Goal: Task Accomplishment & Management: Manage account settings

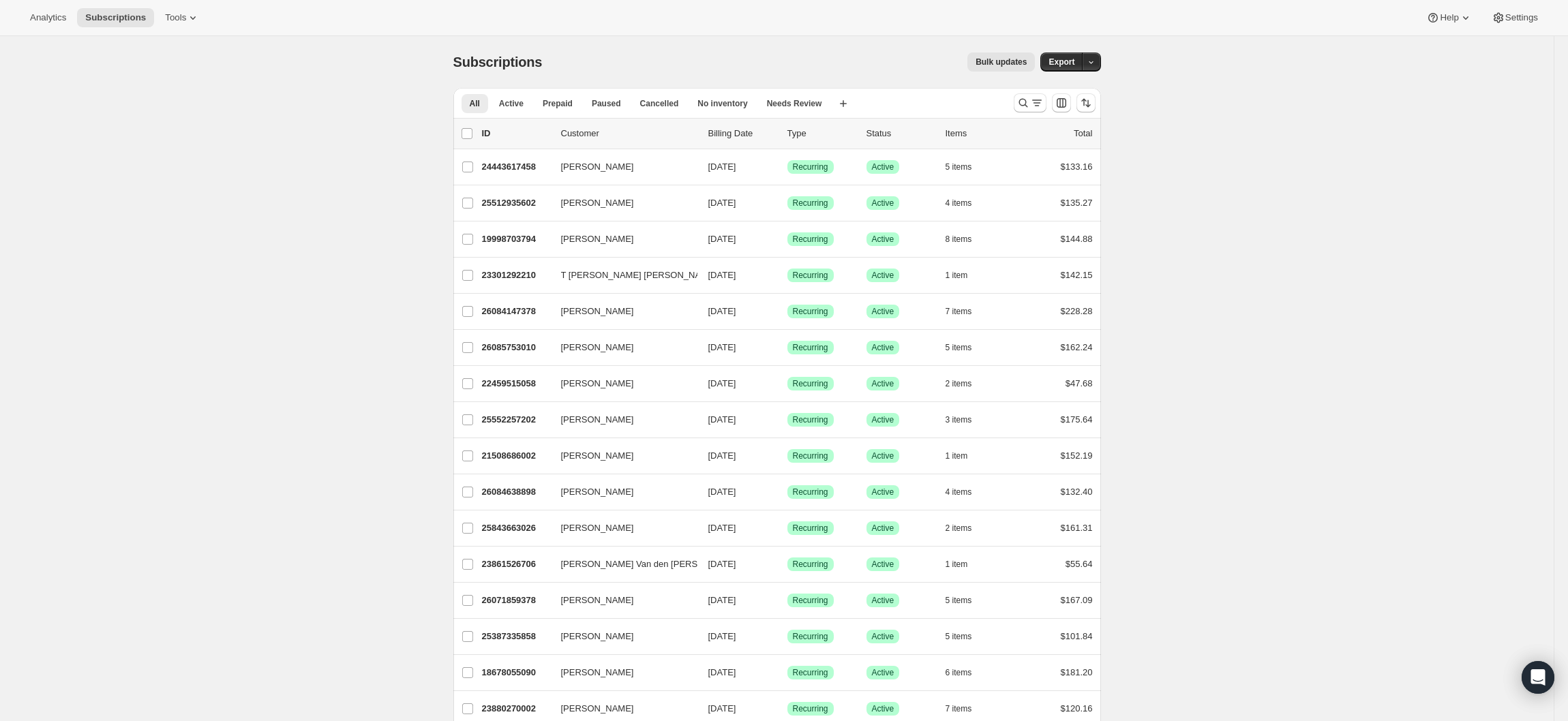
click at [1045, 114] on div at bounding box center [1054, 102] width 93 height 27
click at [1023, 103] on icon "Search and filter results" at bounding box center [1023, 103] width 14 height 14
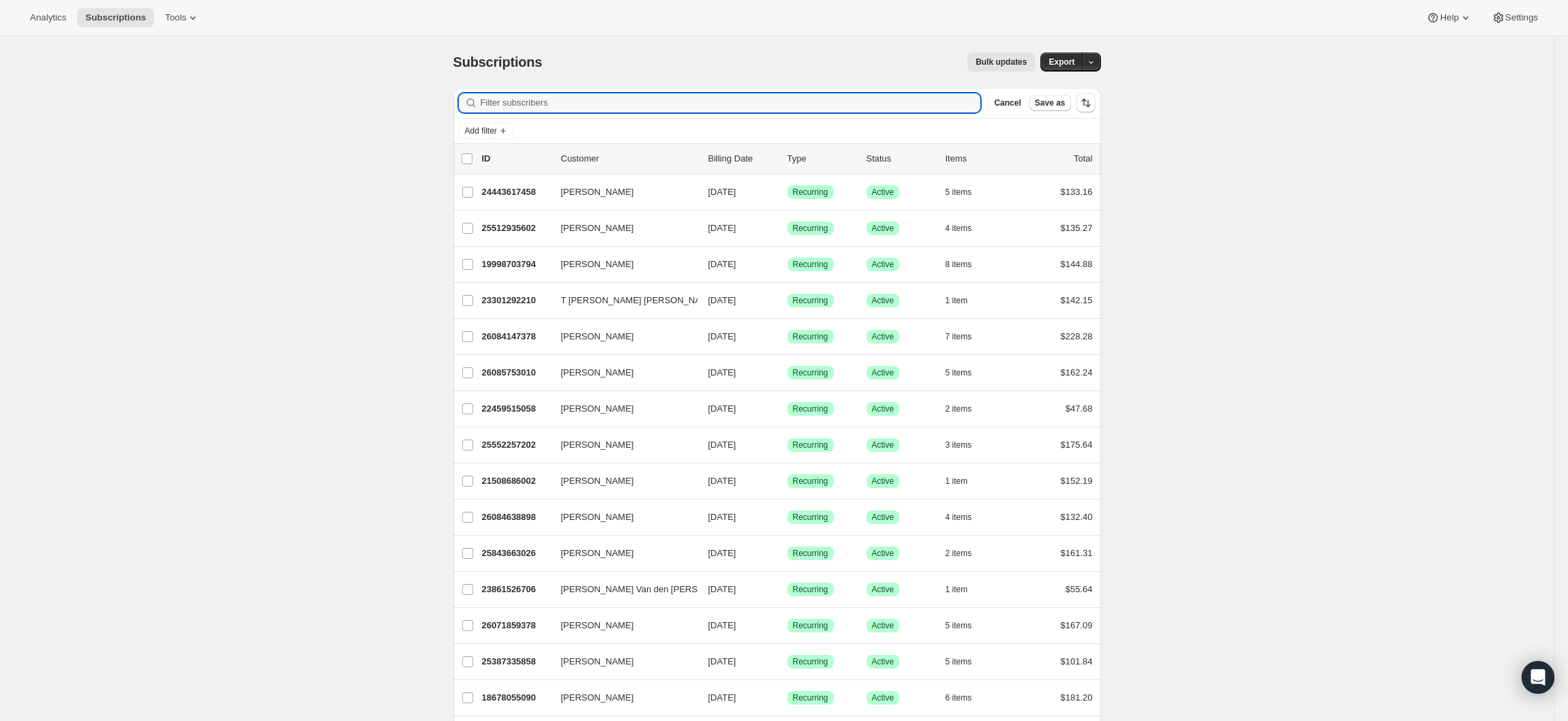
paste input "[PERSON_NAME] <[EMAIL_ADDRESS][DOMAIN_NAME]>"
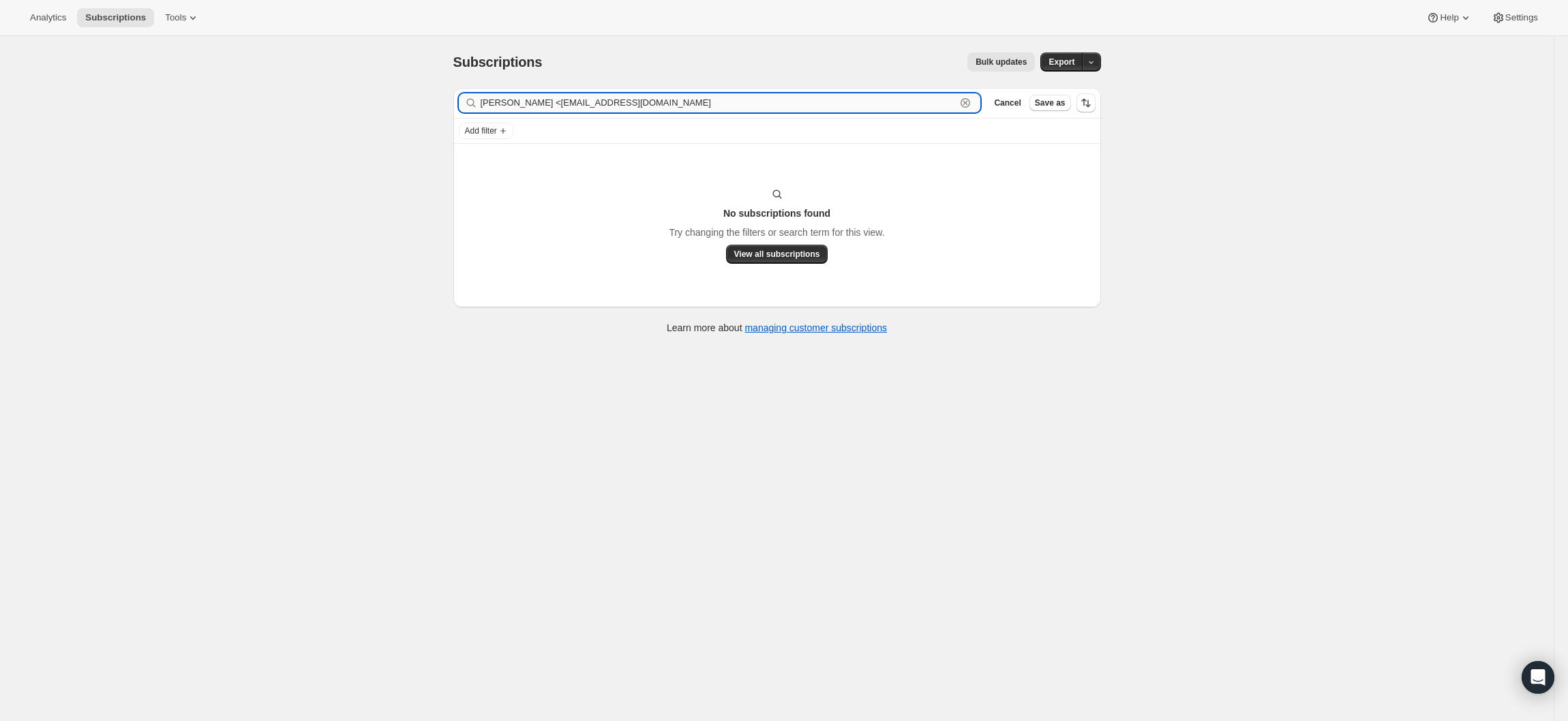
click at [600, 93] on input "[PERSON_NAME] <[EMAIL_ADDRESS][DOMAIN_NAME]" at bounding box center [718, 103] width 476 height 19
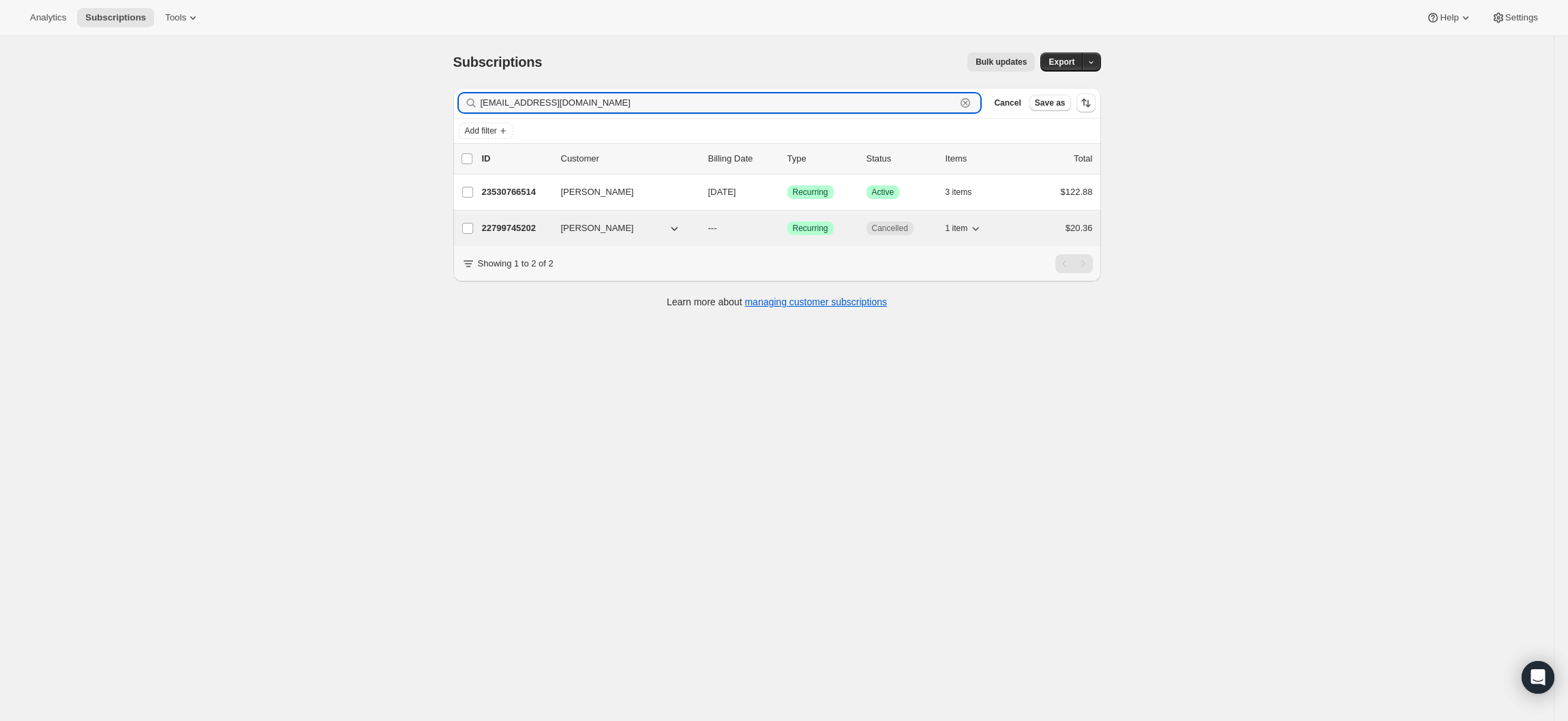
type input "[EMAIL_ADDRESS][DOMAIN_NAME]"
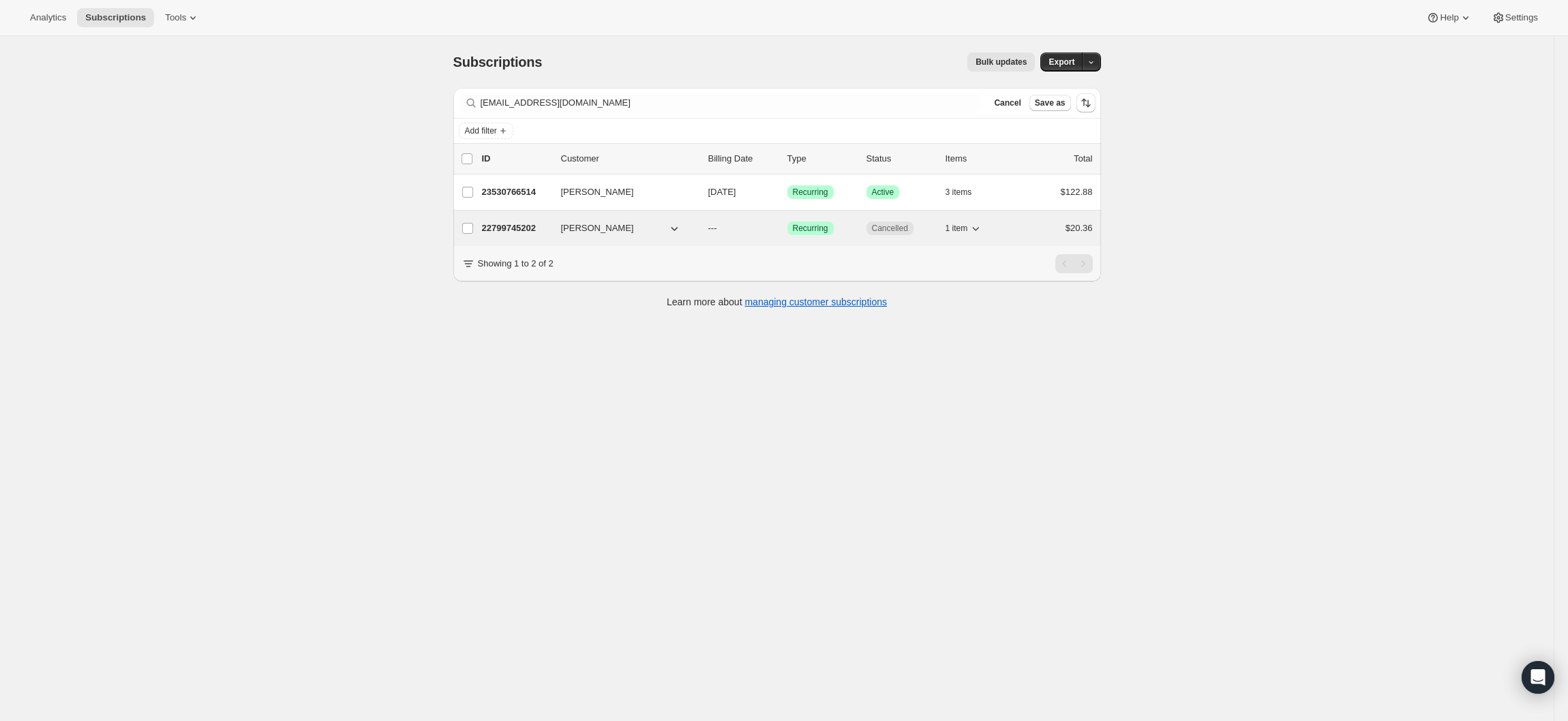
click at [982, 223] on icon "button" at bounding box center [975, 228] width 14 height 14
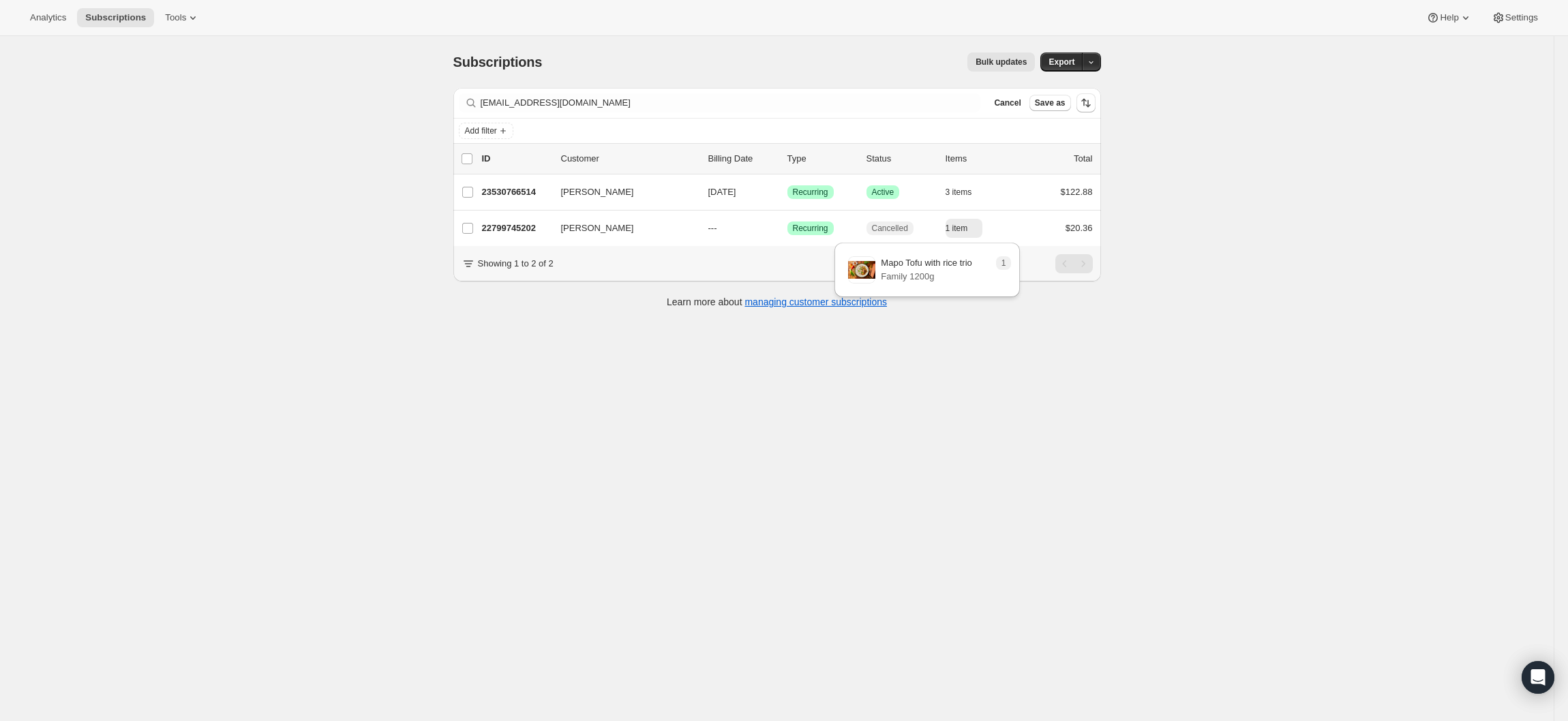
click at [636, 397] on div "Subscriptions. This page is ready Subscriptions Bulk updates More actions Bulk …" at bounding box center [776, 396] width 1553 height 721
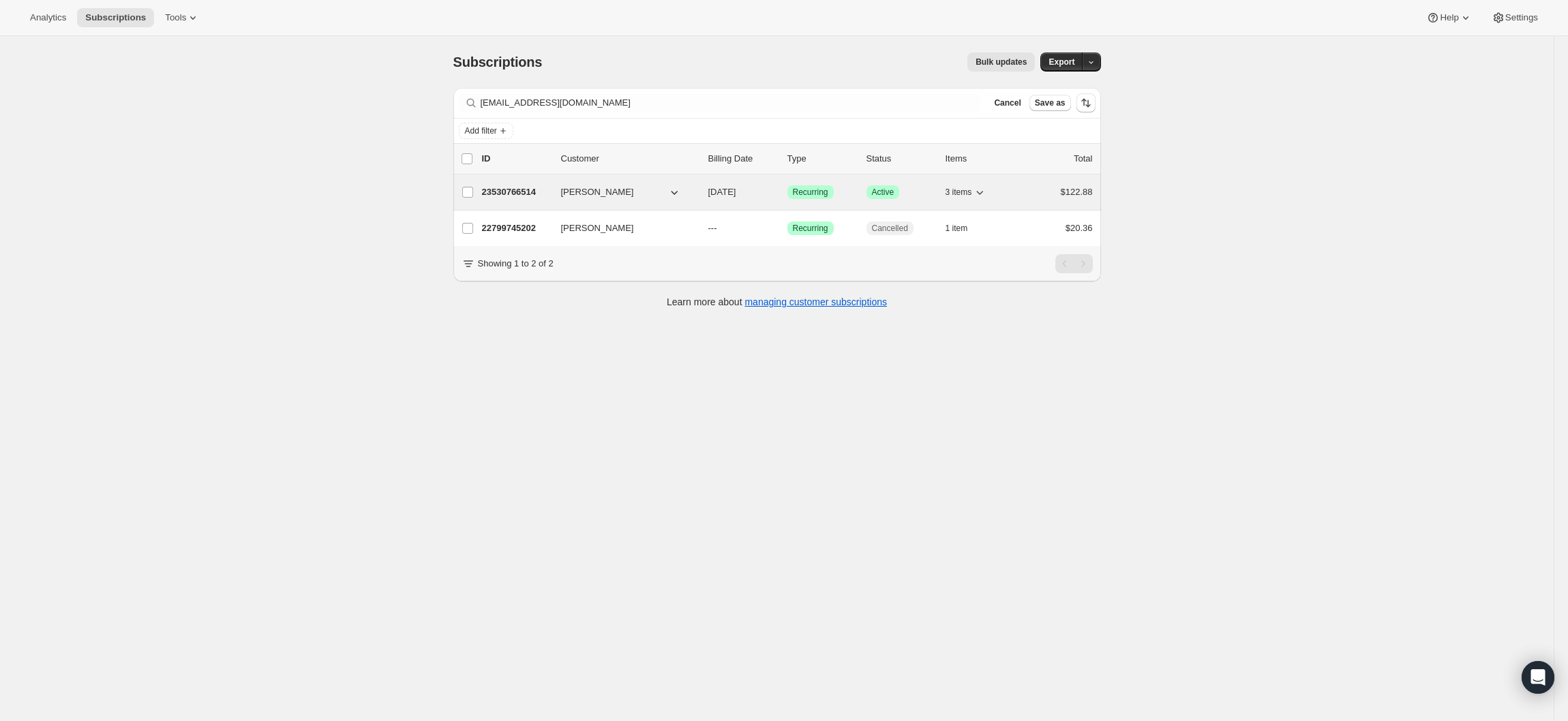
click at [985, 191] on icon "button" at bounding box center [979, 192] width 14 height 14
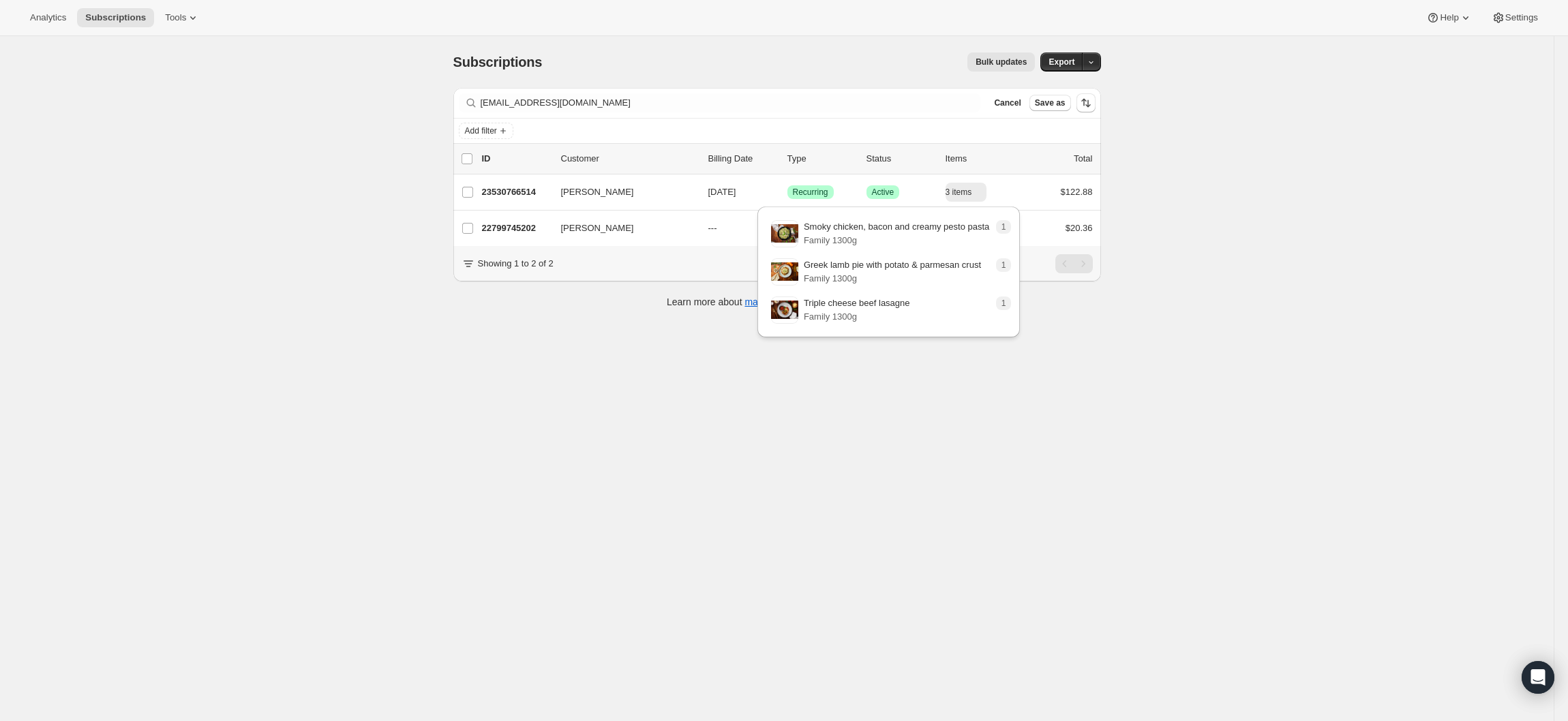
click at [878, 548] on div "Subscriptions. This page is ready Subscriptions Bulk updates More actions Bulk …" at bounding box center [776, 396] width 1553 height 721
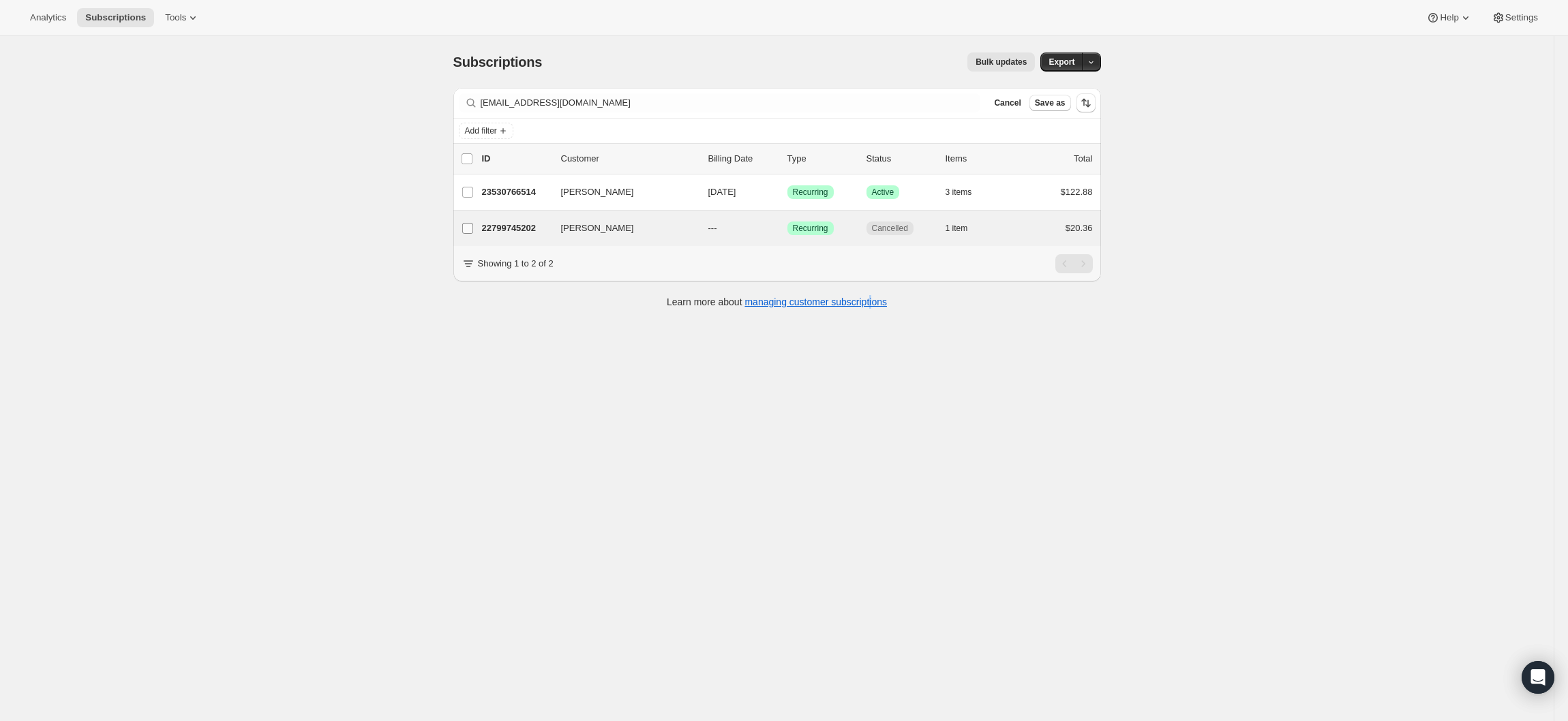
click at [470, 226] on input "[PERSON_NAME]" at bounding box center [468, 228] width 11 height 11
click at [1091, 165] on icon "button" at bounding box center [1085, 159] width 14 height 14
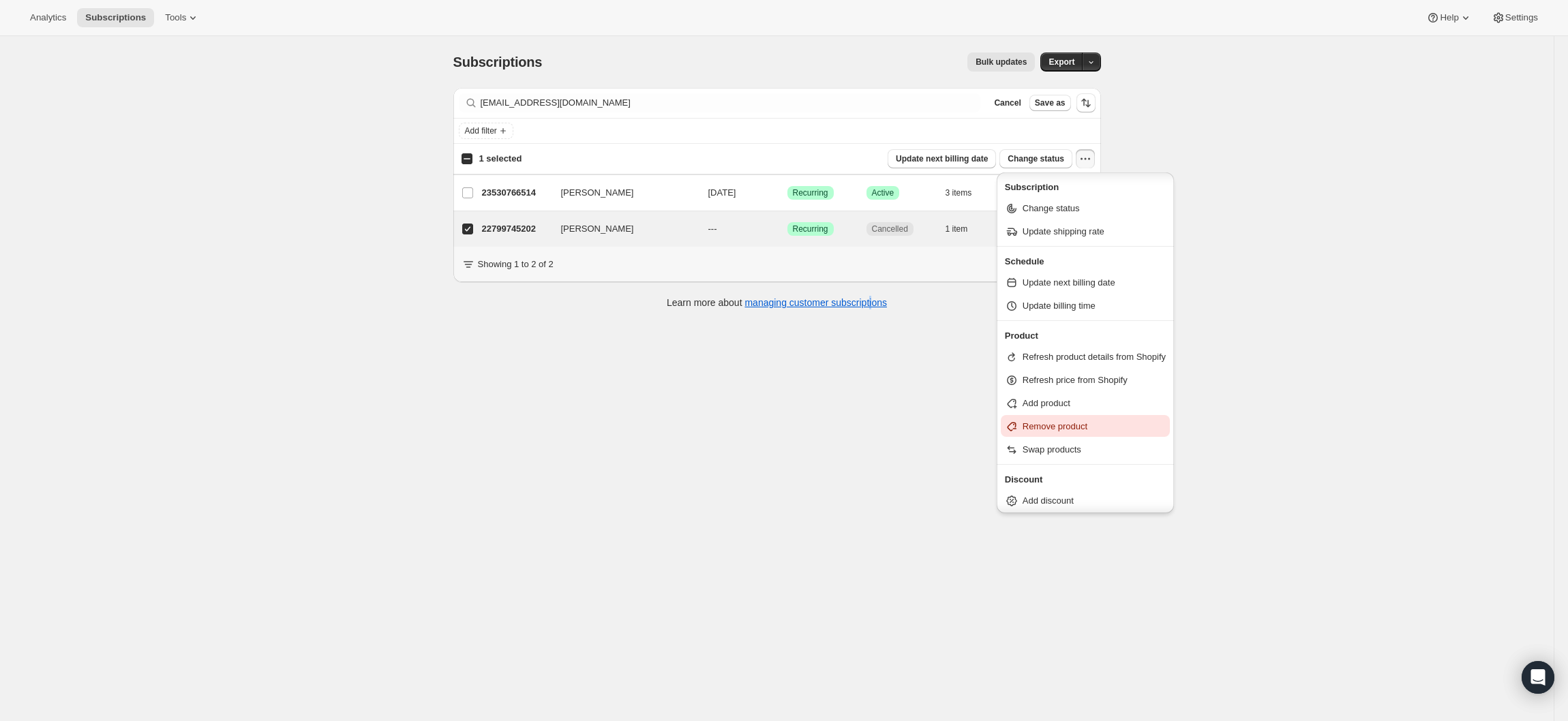
scroll to position [3, 0]
click at [925, 428] on div "Subscriptions. This page is ready Subscriptions Bulk updates More actions Bulk …" at bounding box center [776, 396] width 1553 height 721
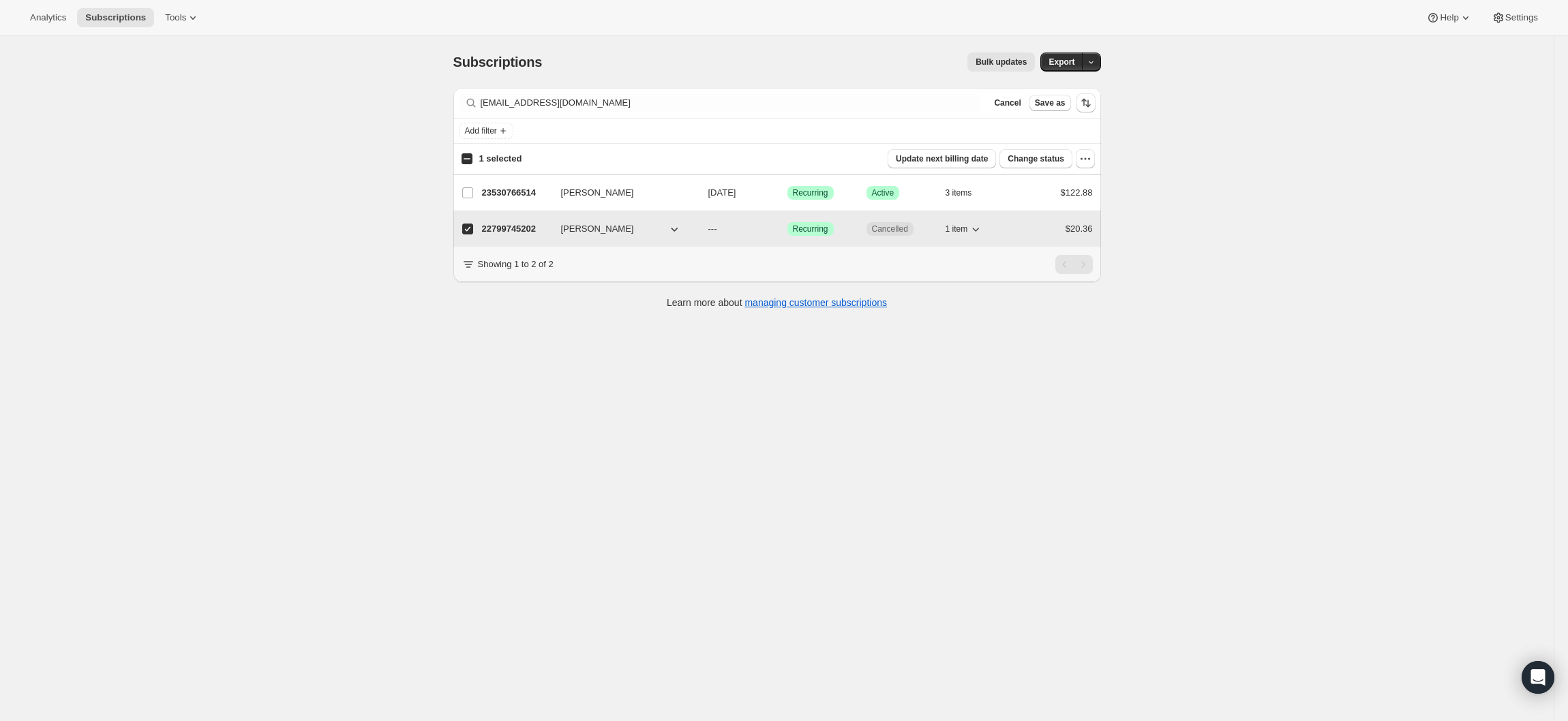
click at [1040, 239] on div "22799745202 [PERSON_NAME] --- Success Recurring Cancelled 1 item $20.36" at bounding box center [787, 229] width 611 height 19
checkbox input "false"
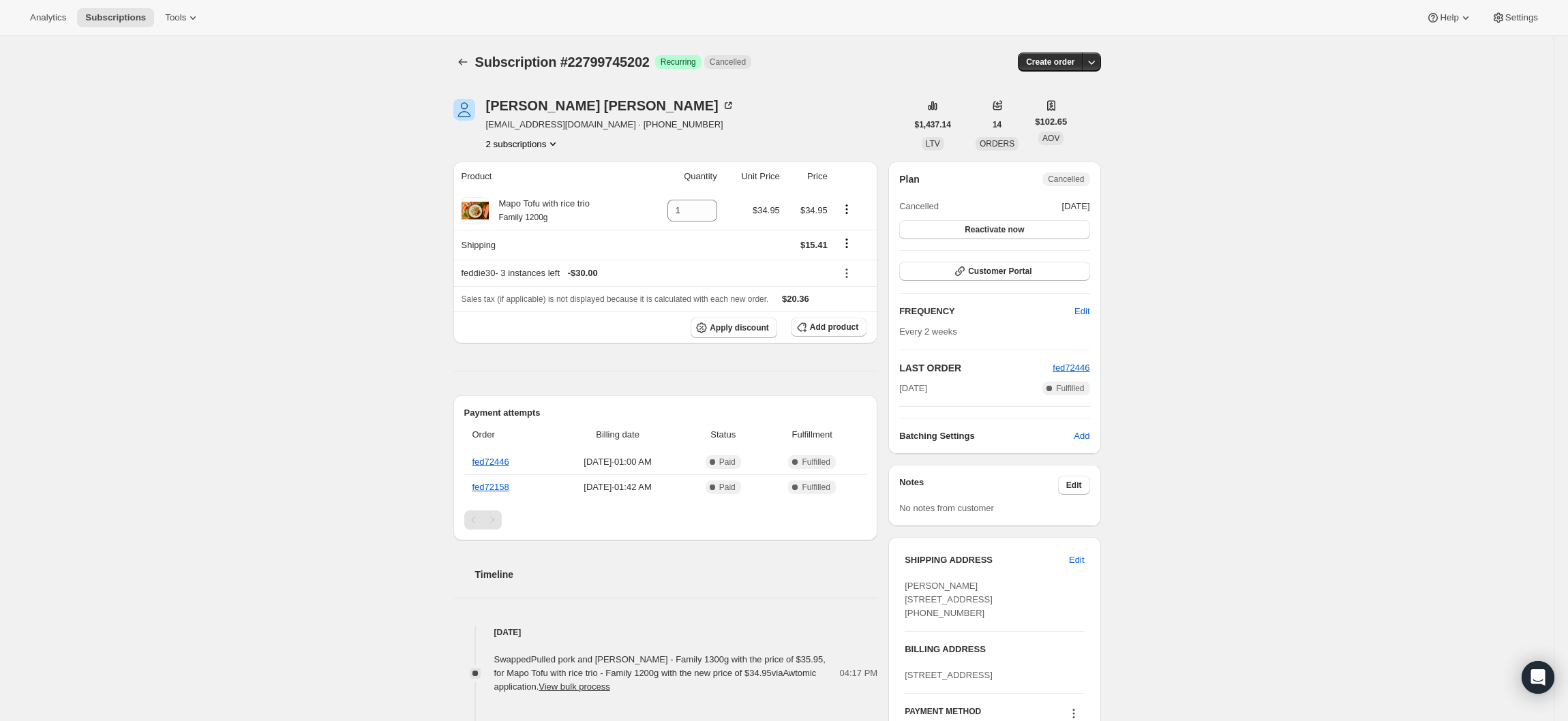
click at [554, 140] on icon "Product actions" at bounding box center [553, 143] width 14 height 14
click at [1092, 59] on icon "button" at bounding box center [1091, 62] width 14 height 14
click at [1156, 121] on div "Subscription #22799745202. This page is ready Subscription #22799745202 Success…" at bounding box center [776, 642] width 1553 height 1213
click at [559, 146] on icon "Product actions" at bounding box center [553, 143] width 14 height 14
click at [754, 126] on div "[PERSON_NAME] [PERSON_NAME][EMAIL_ADDRESS][DOMAIN_NAME] · [PHONE_NUMBER] 2 subs…" at bounding box center [680, 124] width 454 height 51
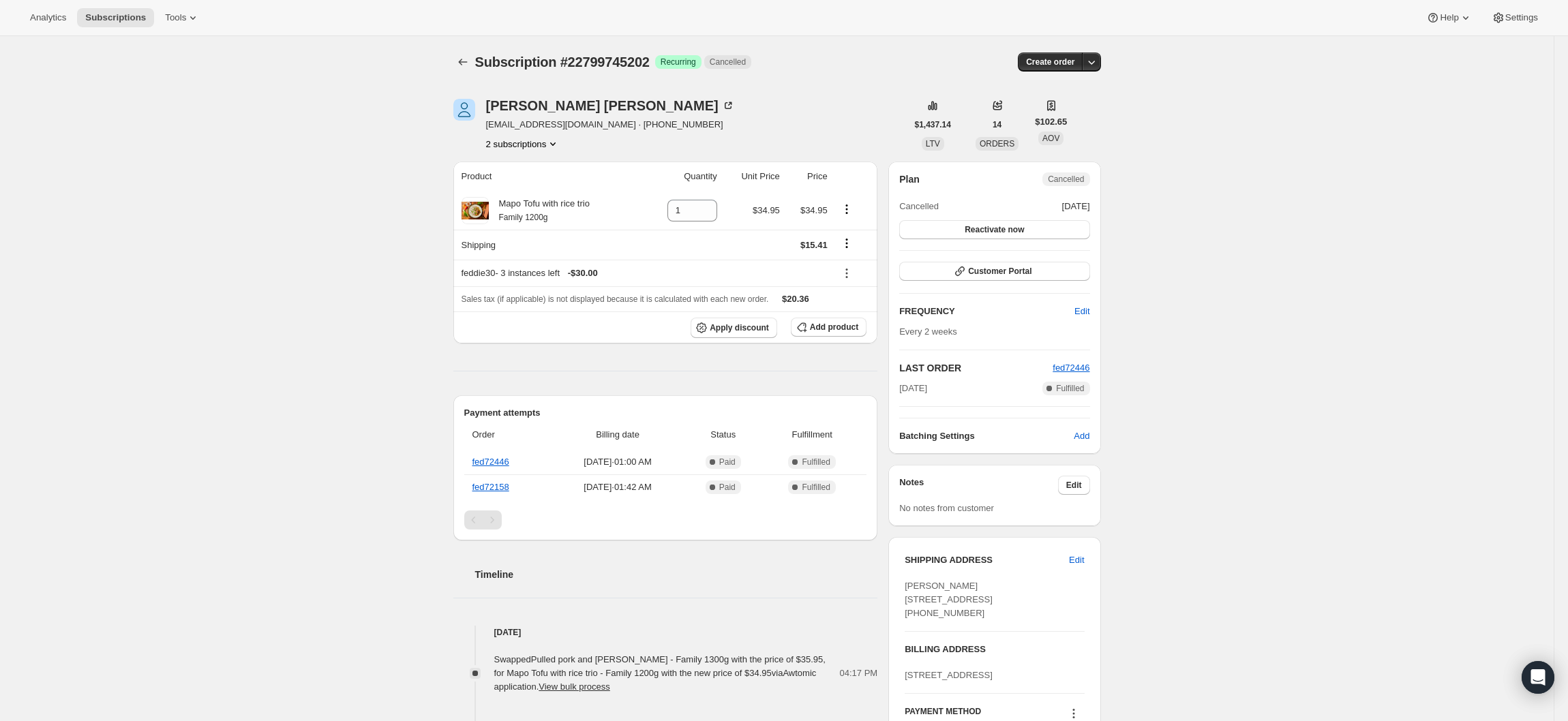
click at [520, 148] on button "2 subscriptions" at bounding box center [523, 143] width 74 height 14
click at [529, 188] on span "23530766514" at bounding box center [509, 193] width 54 height 10
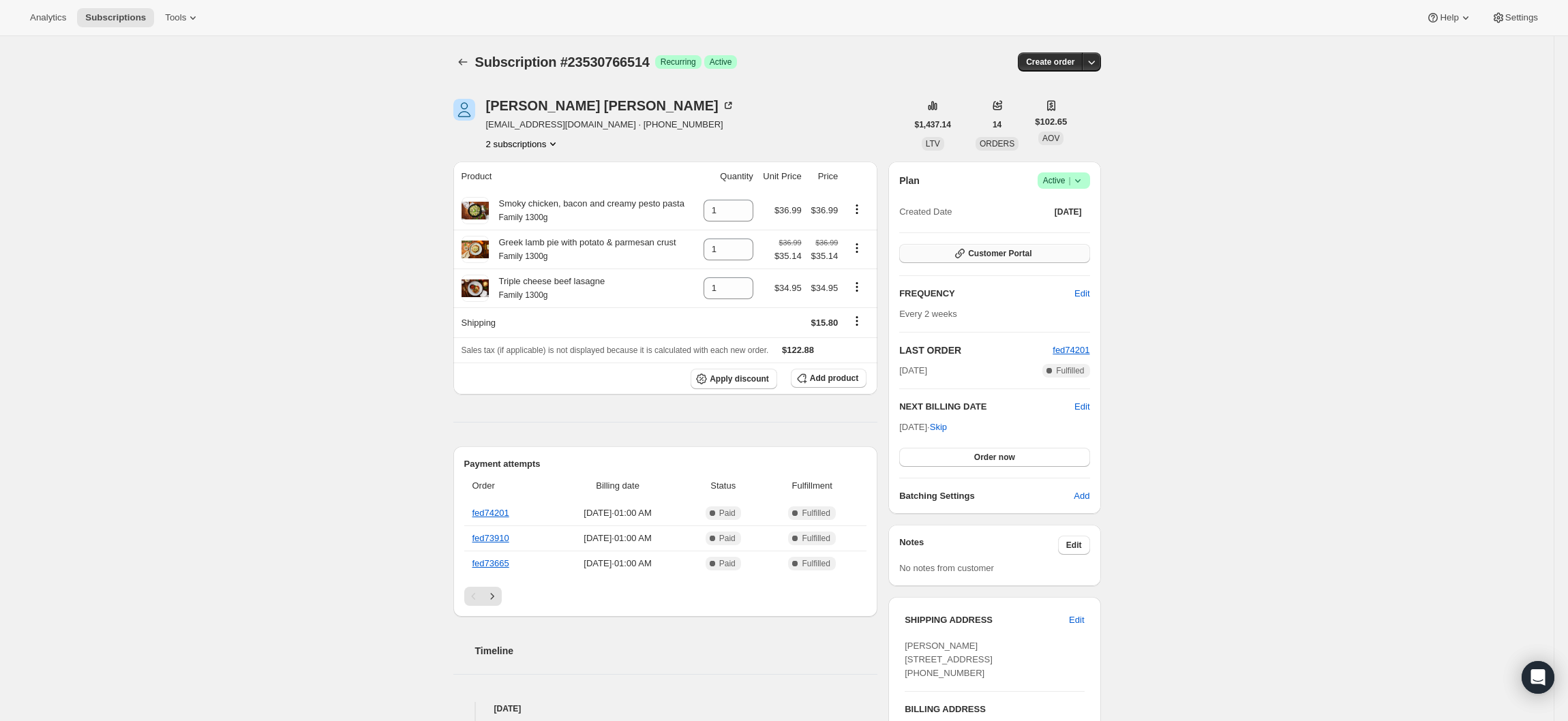
click at [977, 262] on button "Customer Portal" at bounding box center [994, 254] width 190 height 19
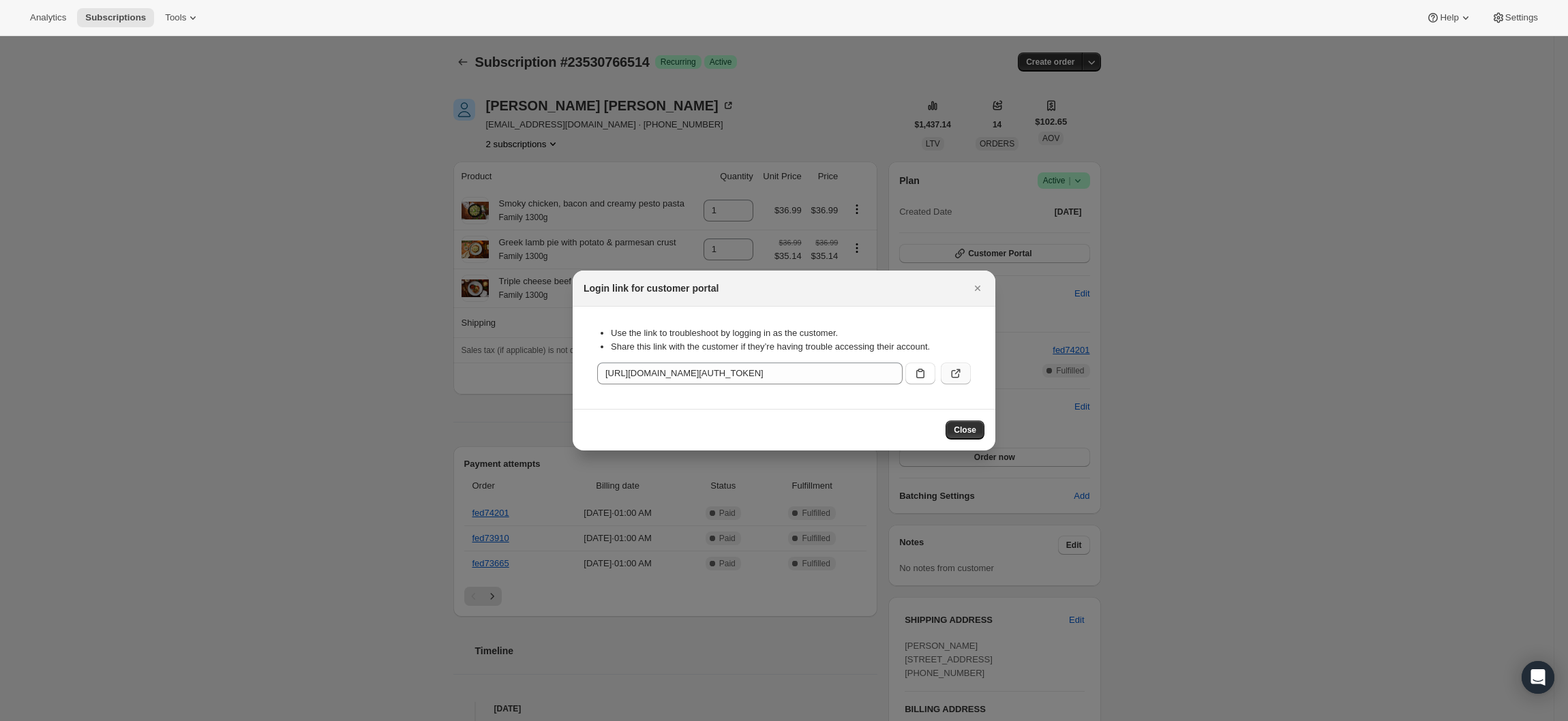
click at [960, 362] on button ":rfb:" at bounding box center [956, 373] width 30 height 22
click at [981, 297] on div "Login link for customer portal" at bounding box center [784, 288] width 423 height 36
click at [988, 292] on div "Login link for customer portal" at bounding box center [784, 288] width 423 height 36
click at [980, 289] on icon "Close" at bounding box center [977, 288] width 14 height 14
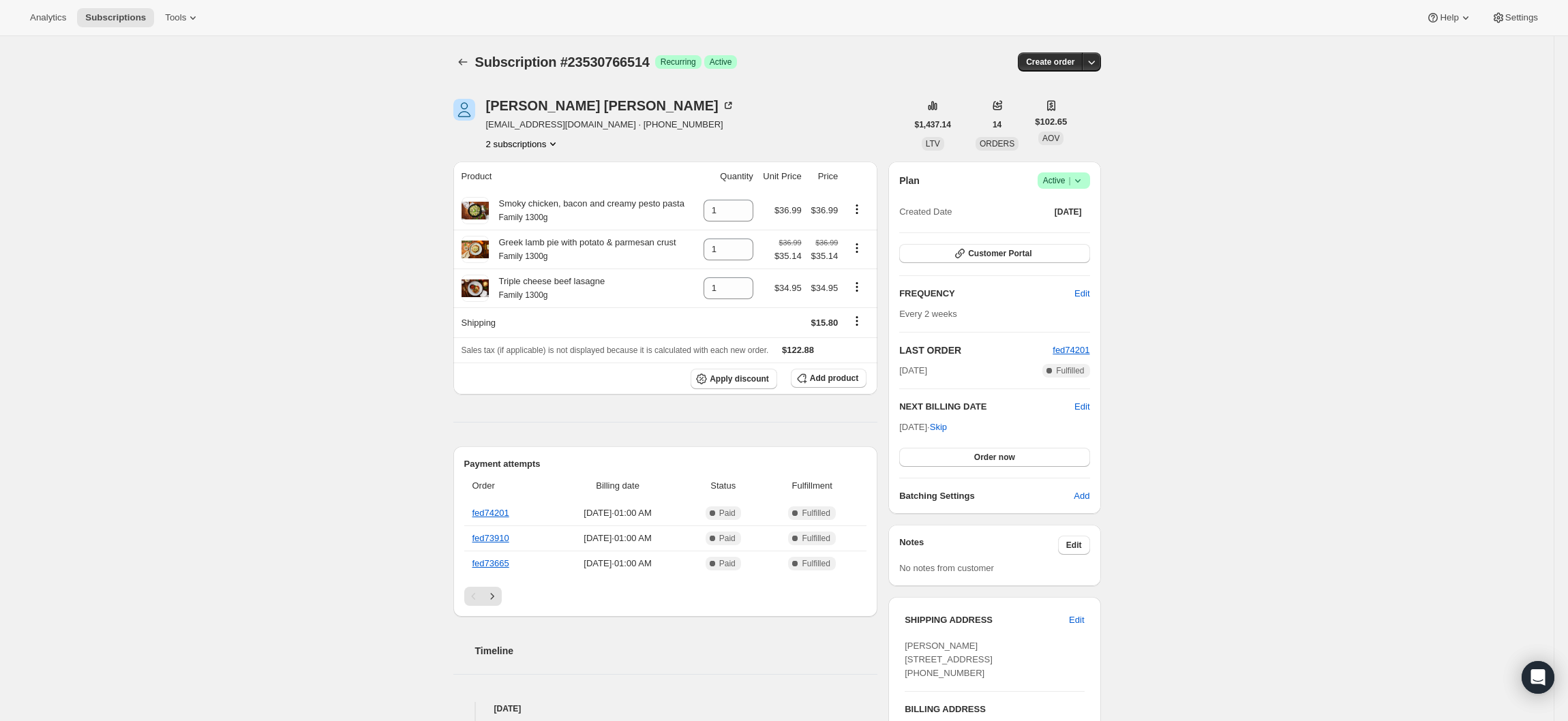
click at [548, 152] on div "[PERSON_NAME] [EMAIL_ADDRESS][DOMAIN_NAME] · [PHONE_NUMBER] 2 subscriptions $1,…" at bounding box center [772, 649] width 659 height 1144
click at [555, 145] on icon "Product actions" at bounding box center [553, 143] width 14 height 14
click at [520, 173] on span "22799745202" at bounding box center [509, 169] width 54 height 10
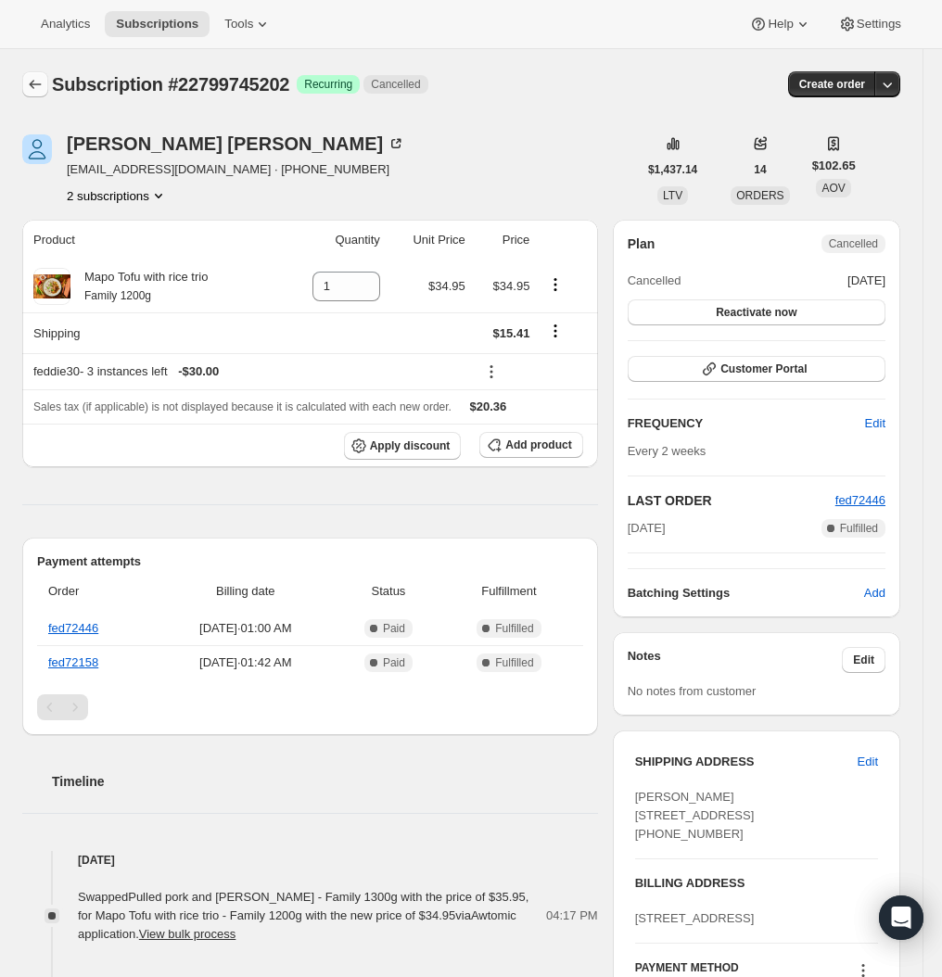
click at [42, 91] on icon "Subscriptions" at bounding box center [35, 84] width 19 height 19
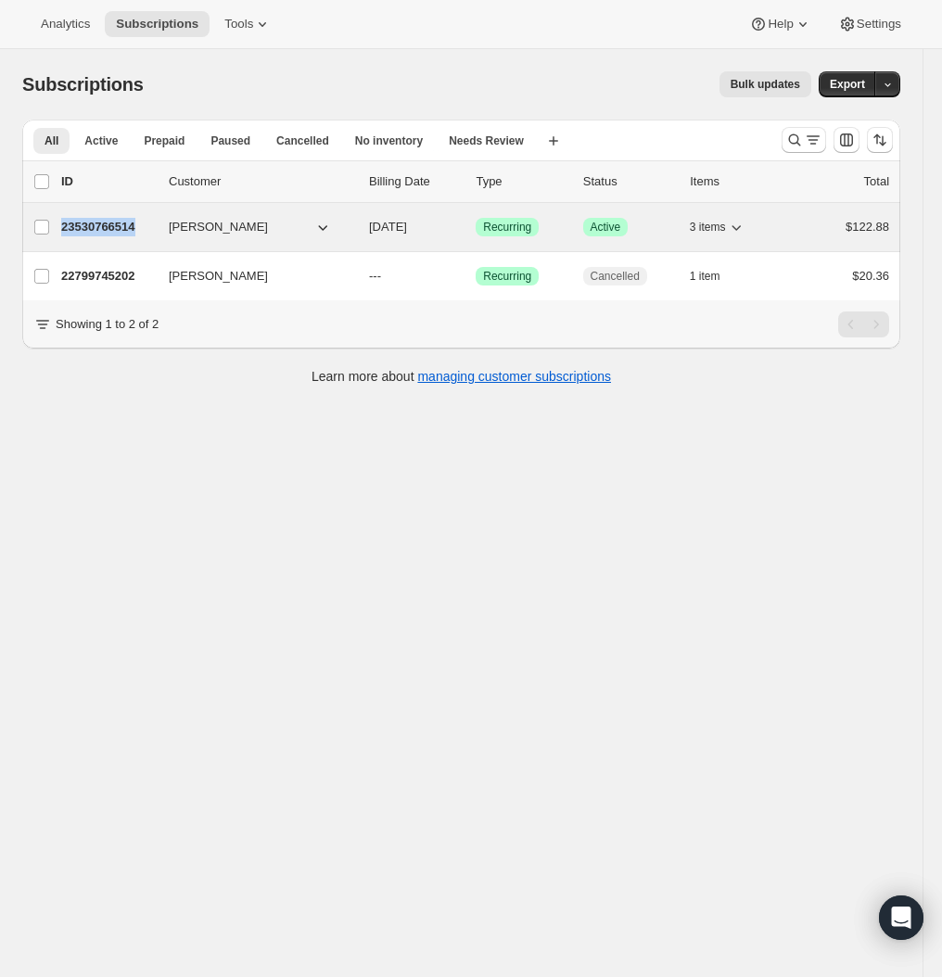
drag, startPoint x: 158, startPoint y: 233, endPoint x: 70, endPoint y: 229, distance: 87.2
click at [70, 229] on p "23530766514" at bounding box center [107, 227] width 93 height 19
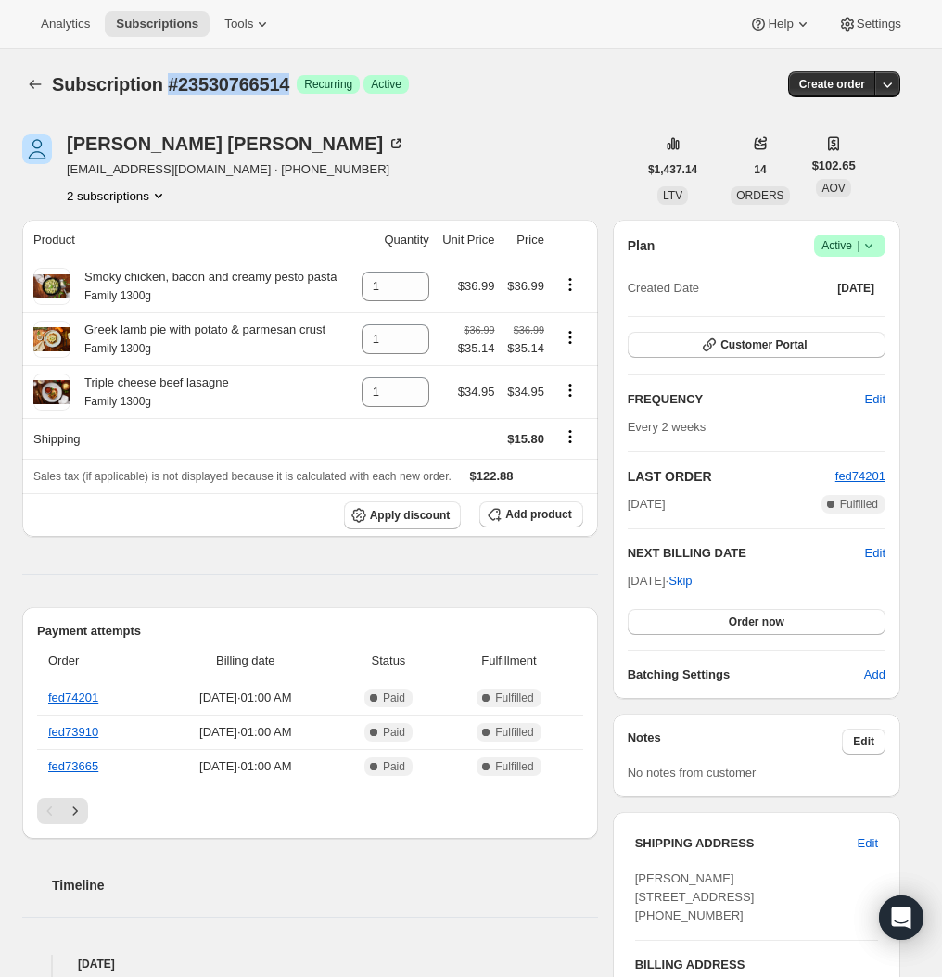
drag, startPoint x: 169, startPoint y: 91, endPoint x: 300, endPoint y: 84, distance: 131.8
click at [300, 84] on div "Subscription #23530766514 Success Recurring Success Active" at bounding box center [319, 84] width 535 height 26
copy span "#23530766514"
click at [154, 204] on button "2 subscriptions" at bounding box center [117, 195] width 101 height 19
click at [104, 244] on button "22799745202" at bounding box center [126, 230] width 140 height 30
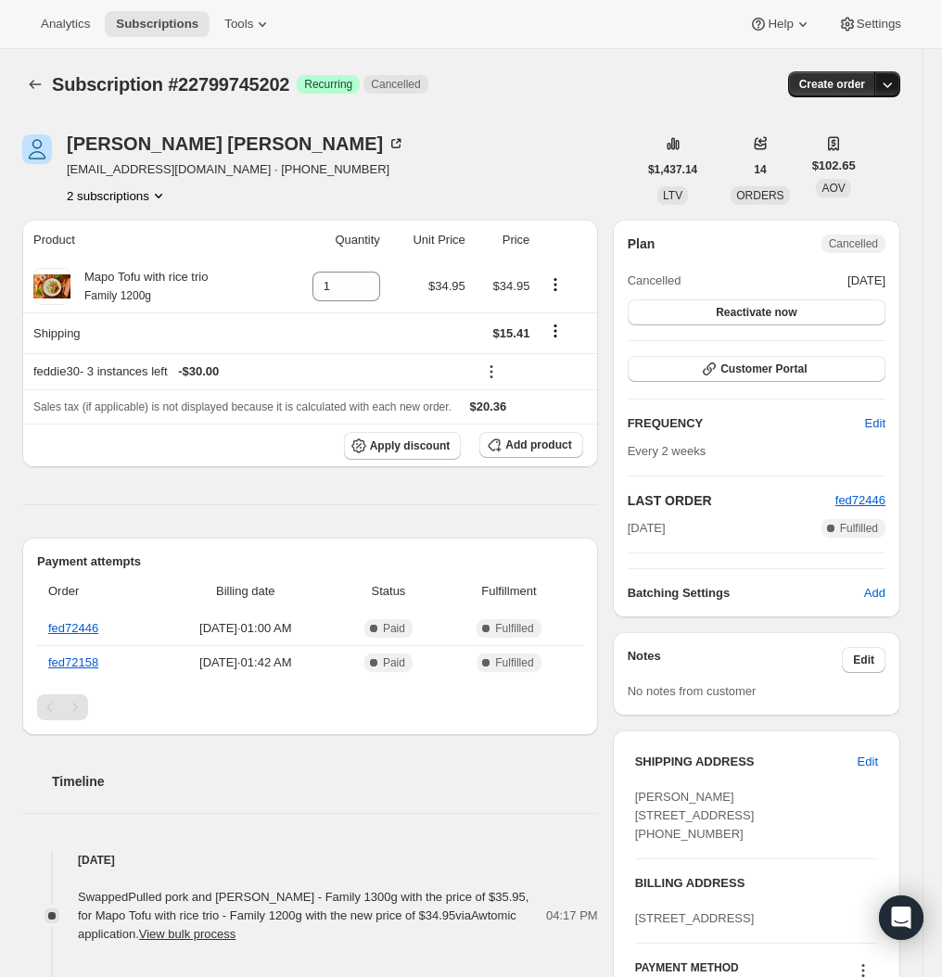
click at [897, 76] on icon "button" at bounding box center [887, 84] width 19 height 19
click at [401, 143] on div "[PERSON_NAME] [PERSON_NAME][EMAIL_ADDRESS][DOMAIN_NAME] · [PHONE_NUMBER] 2 subs…" at bounding box center [329, 169] width 615 height 70
click at [866, 6] on div "Analytics Subscriptions Tools Help Settings" at bounding box center [471, 24] width 942 height 49
click at [855, 30] on icon at bounding box center [847, 24] width 19 height 19
click at [160, 192] on icon "Product actions" at bounding box center [158, 195] width 19 height 19
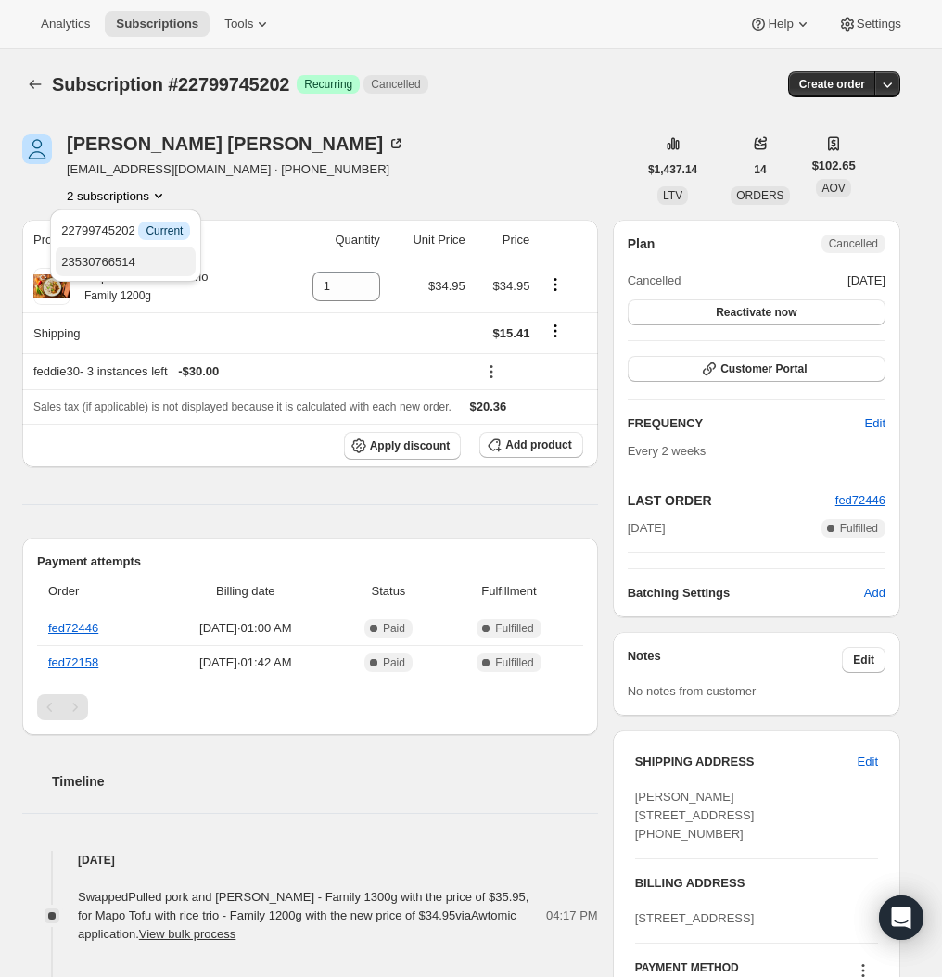
click at [156, 262] on span "23530766514" at bounding box center [125, 262] width 129 height 19
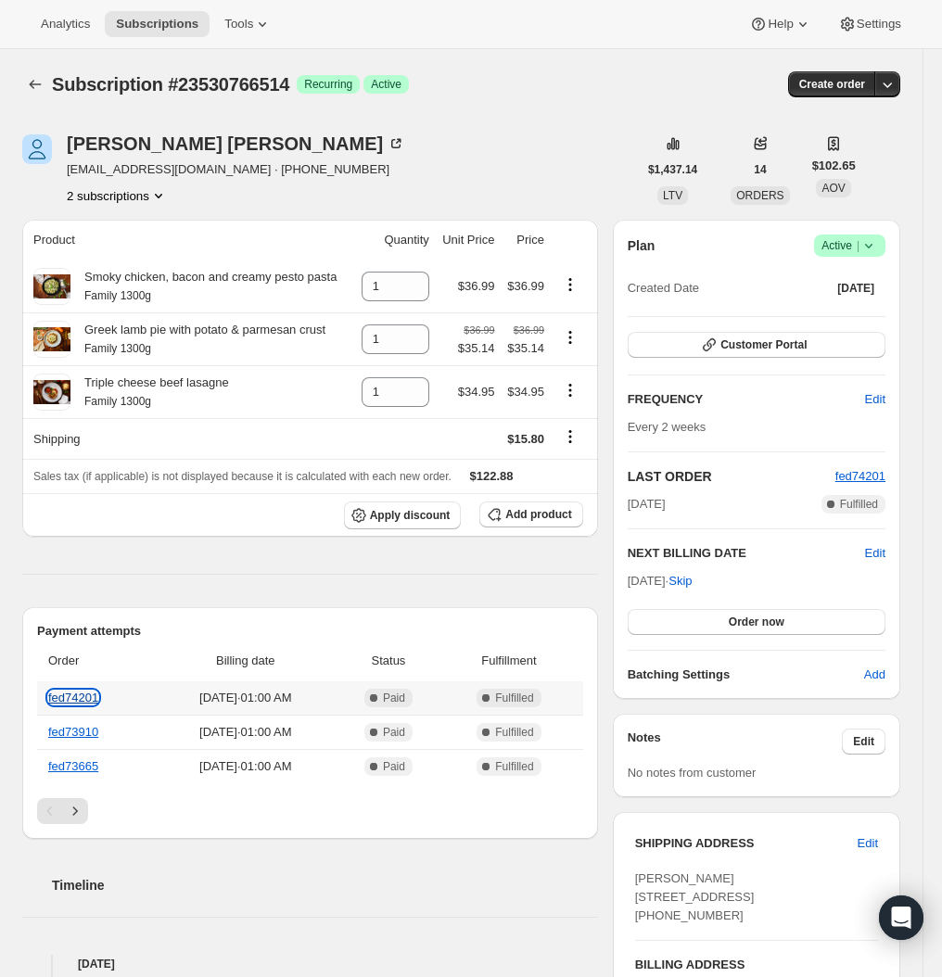
click at [75, 695] on link "fed74201" at bounding box center [73, 698] width 50 height 14
click at [61, 739] on link "fed73910" at bounding box center [73, 732] width 50 height 14
